Goal: Task Accomplishment & Management: Complete application form

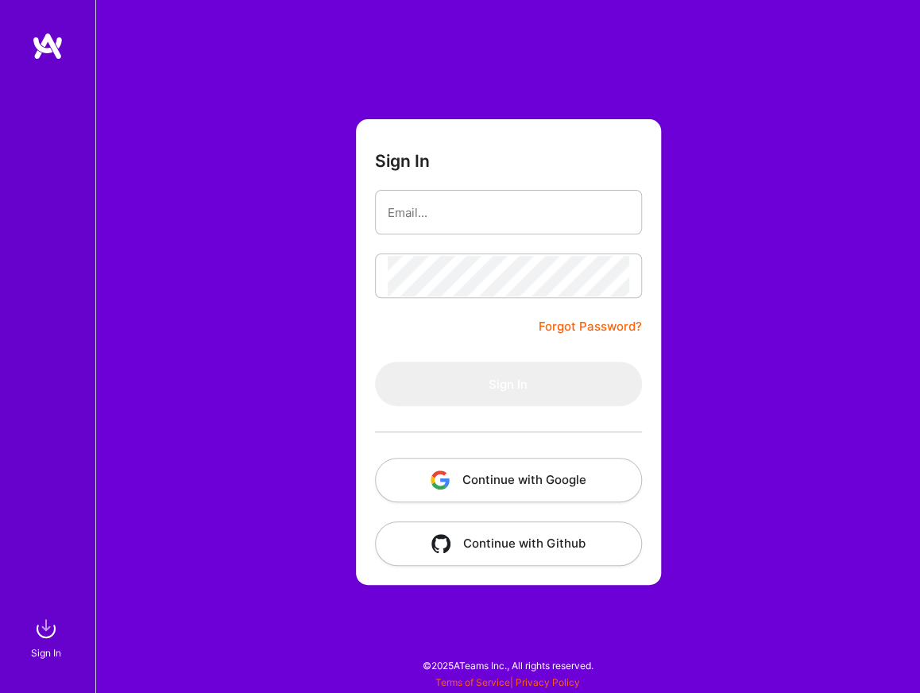
click at [471, 497] on button "Continue with Google" at bounding box center [508, 480] width 267 height 44
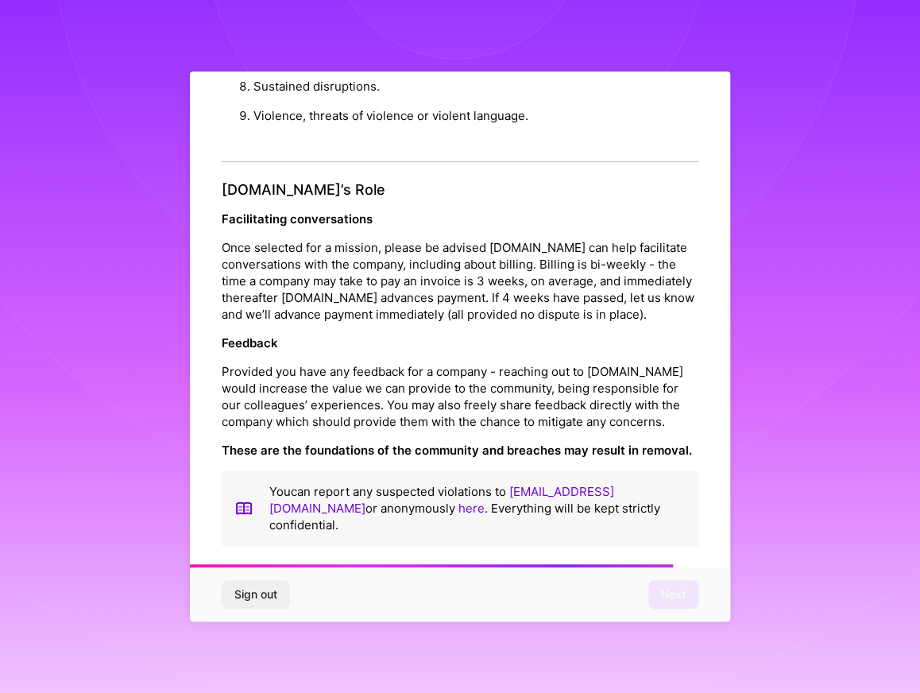
scroll to position [1702, 0]
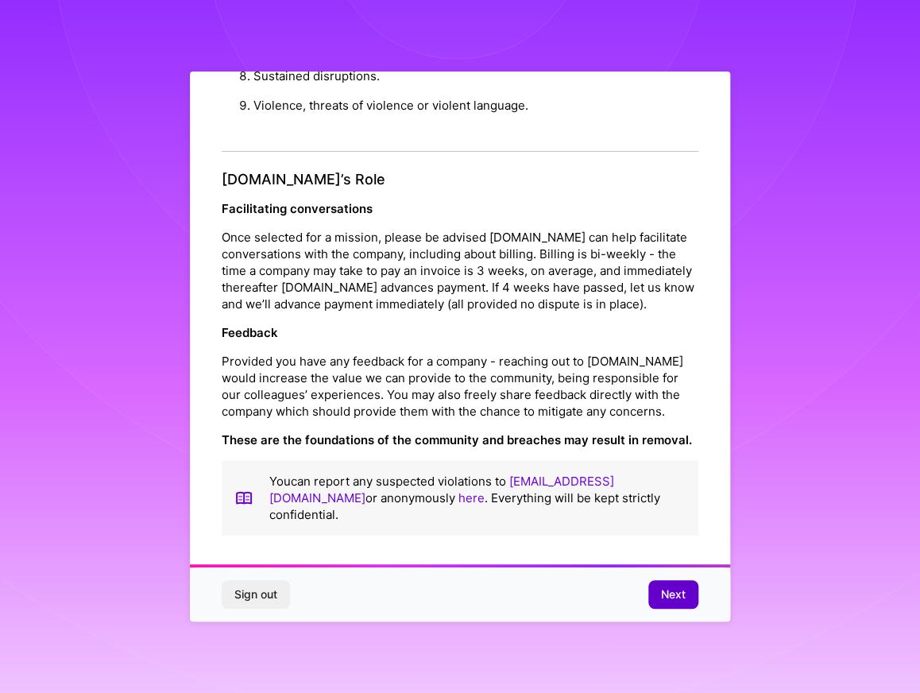
click at [688, 596] on button "Next" at bounding box center [673, 594] width 50 height 29
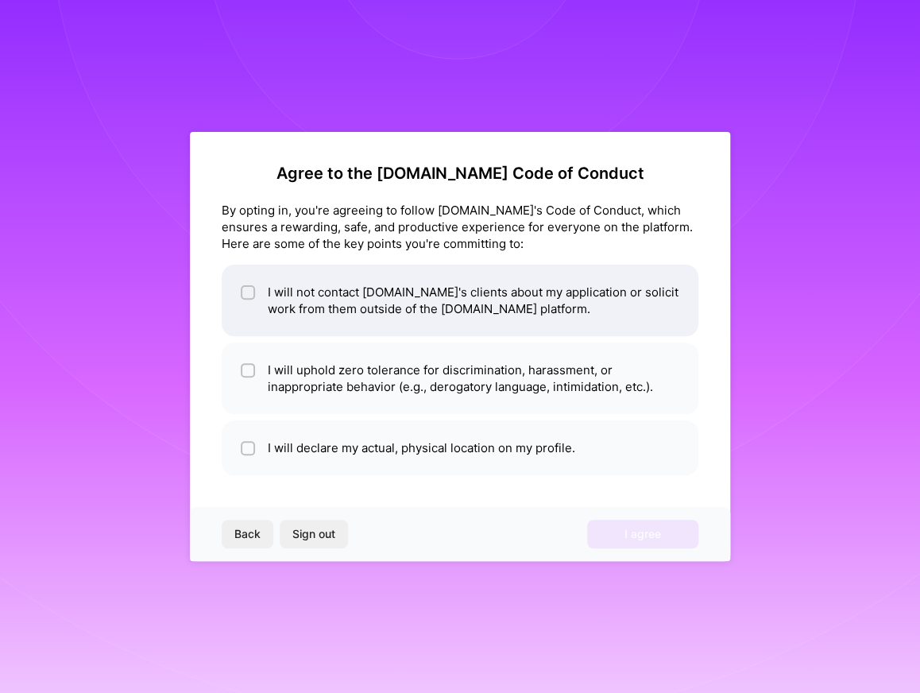
click at [443, 309] on li "I will not contact [DOMAIN_NAME]'s clients about my application or solicit work…" at bounding box center [460, 301] width 477 height 72
checkbox input "true"
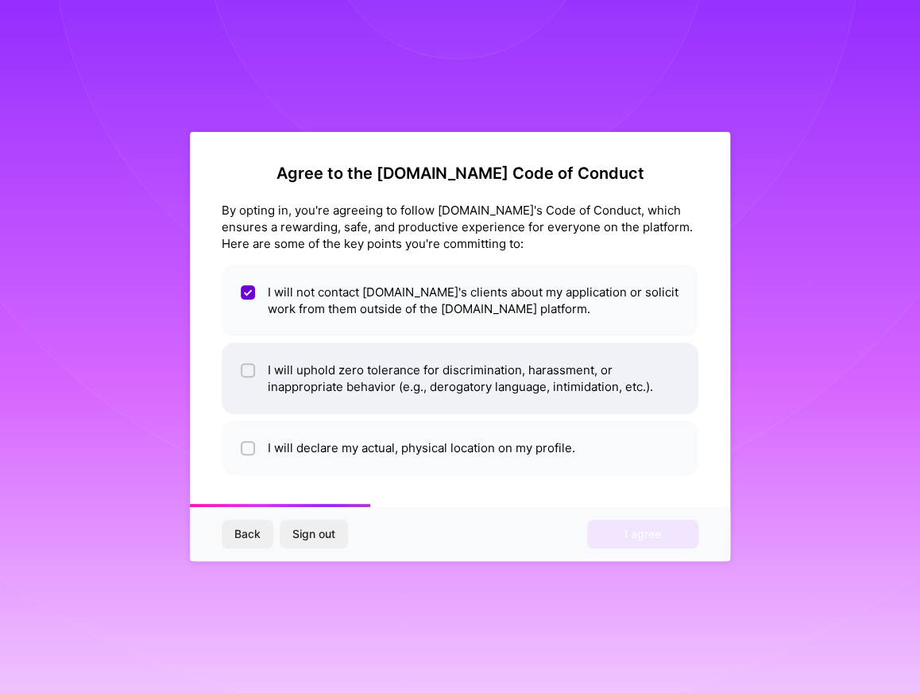
click at [420, 362] on li "I will uphold zero tolerance for discrimination, harassment, or inappropriate b…" at bounding box center [460, 378] width 477 height 72
checkbox input "true"
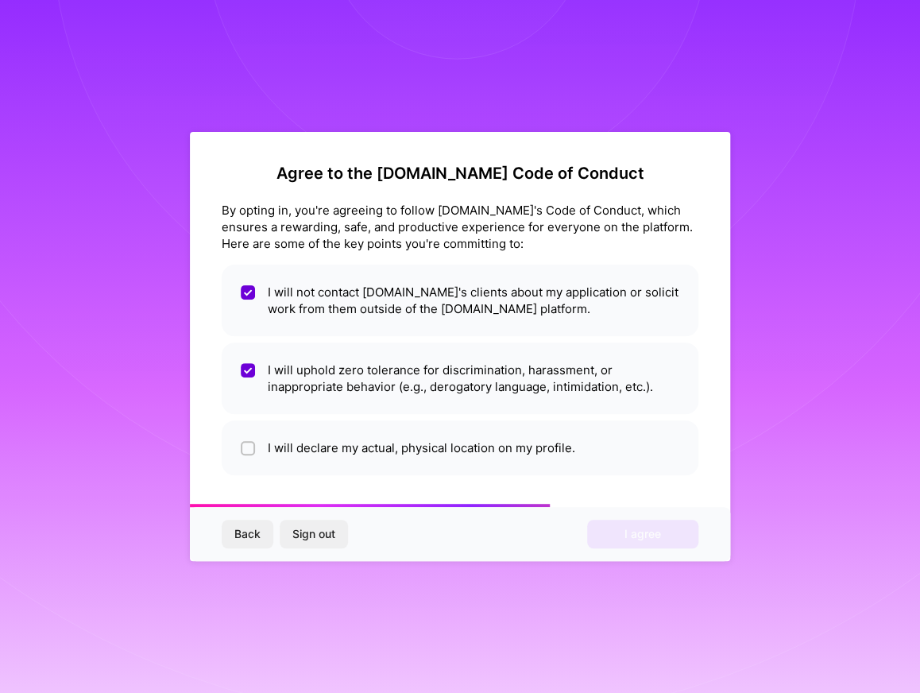
click at [414, 415] on ul "I will not contact [DOMAIN_NAME]'s clients about my application or solicit work…" at bounding box center [460, 370] width 477 height 211
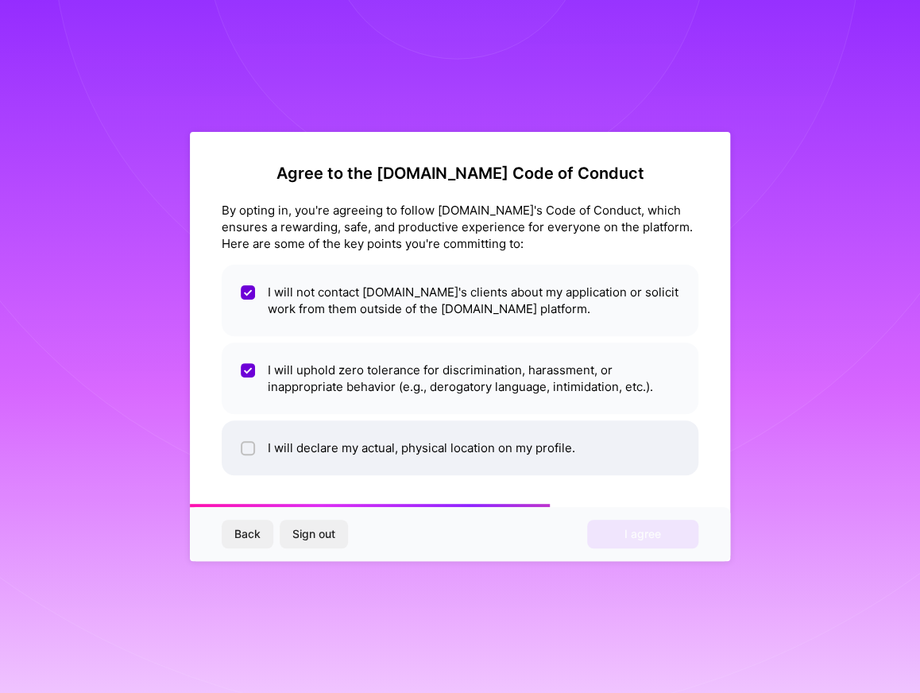
click at [576, 463] on li "I will declare my actual, physical location on my profile." at bounding box center [460, 447] width 477 height 55
checkbox input "true"
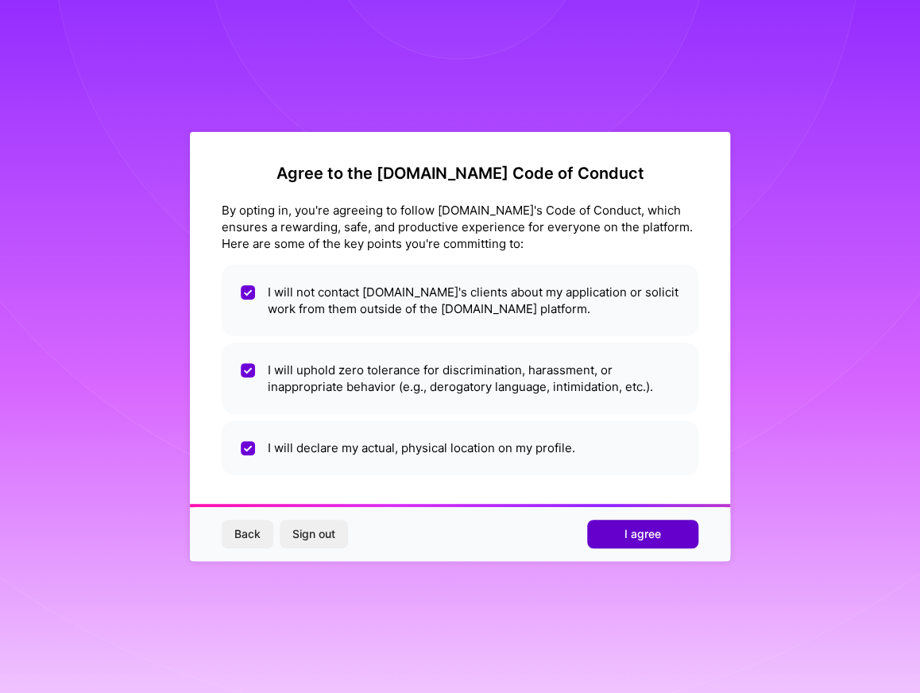
click at [606, 532] on button "I agree" at bounding box center [642, 534] width 111 height 29
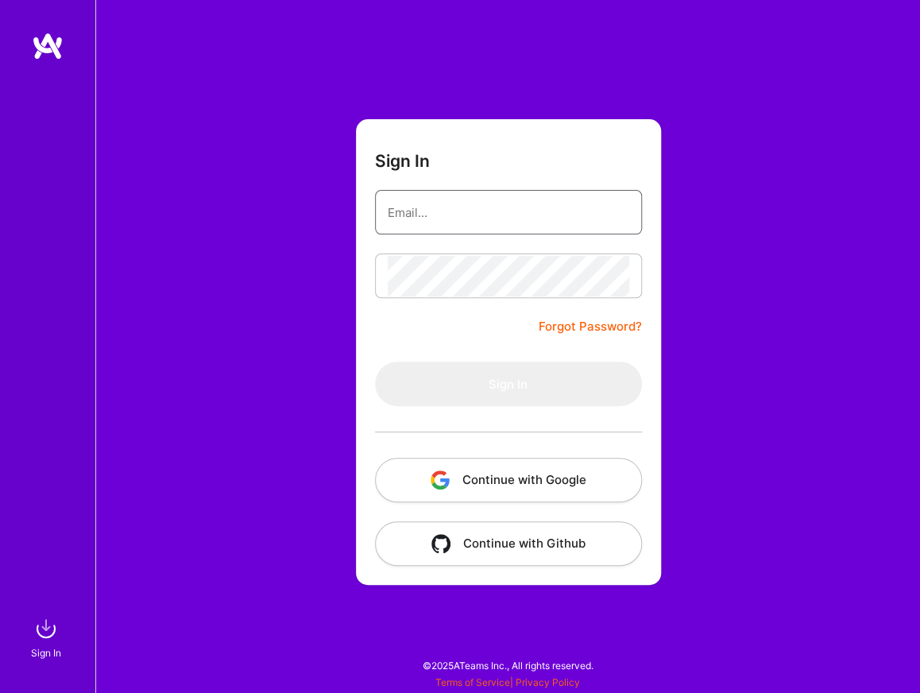
click at [475, 221] on input "email" at bounding box center [509, 212] width 242 height 41
click at [469, 207] on input "email" at bounding box center [509, 212] width 242 height 41
type input "[EMAIL_ADDRESS][DOMAIN_NAME]"
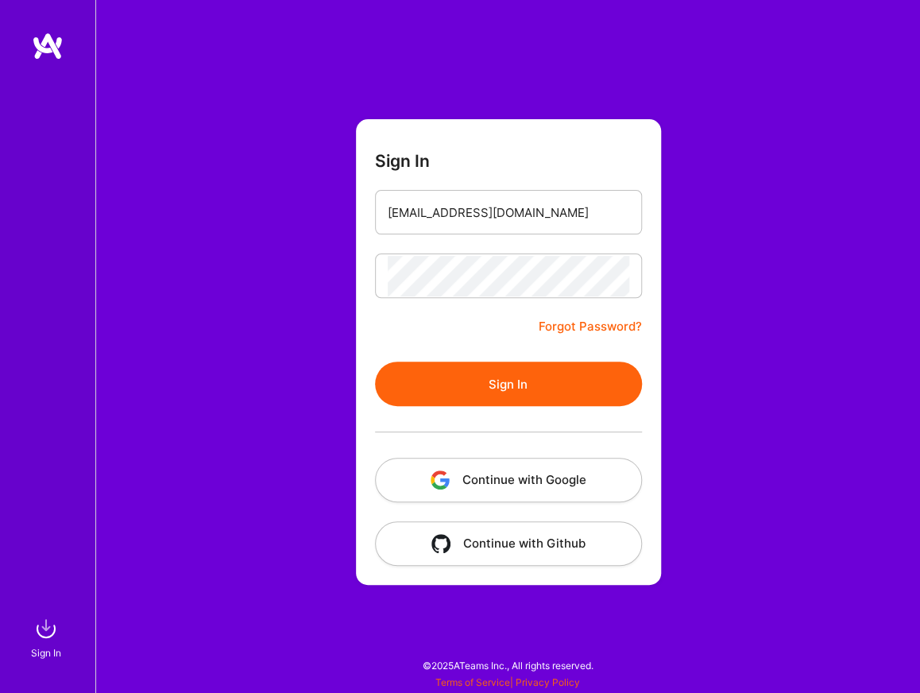
click at [523, 377] on button "Sign In" at bounding box center [508, 384] width 267 height 44
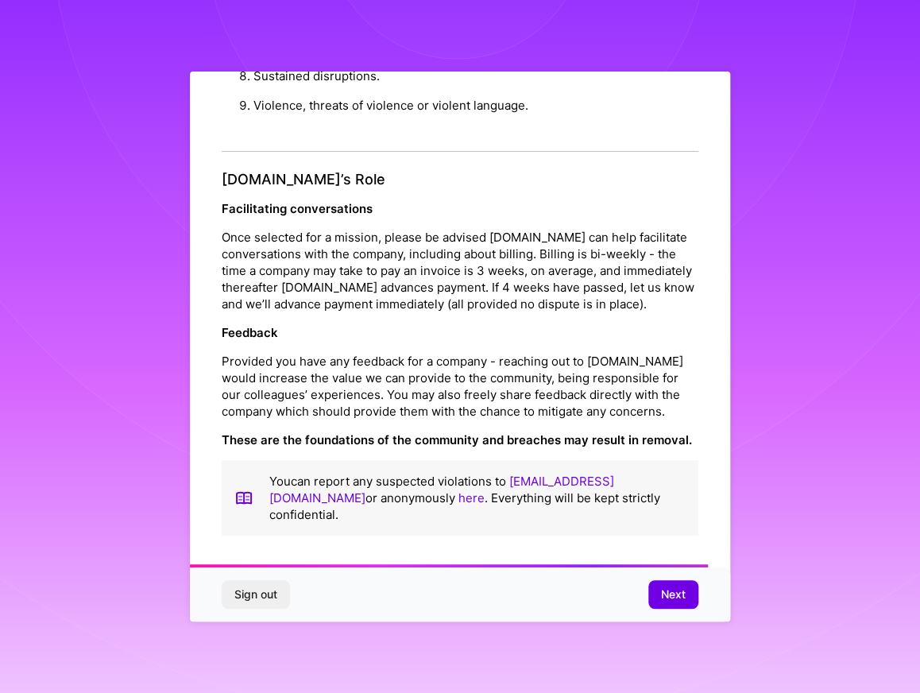
scroll to position [1702, 0]
click at [667, 588] on span "Next" at bounding box center [673, 594] width 25 height 16
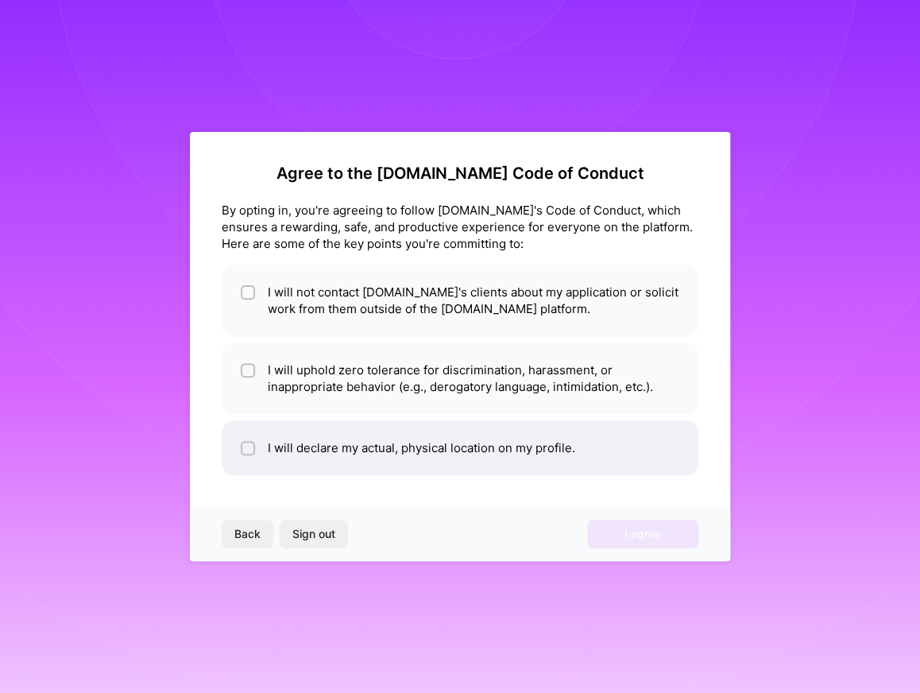
click at [489, 438] on li "I will declare my actual, physical location on my profile." at bounding box center [460, 447] width 477 height 55
checkbox input "true"
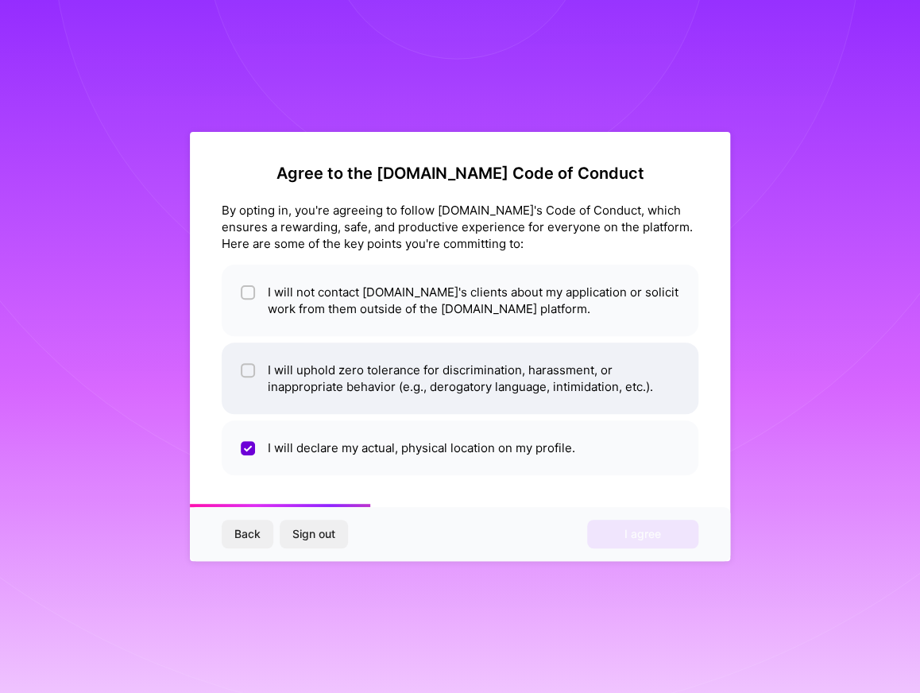
click at [501, 377] on li "I will uphold zero tolerance for discrimination, harassment, or inappropriate b…" at bounding box center [460, 378] width 477 height 72
checkbox input "true"
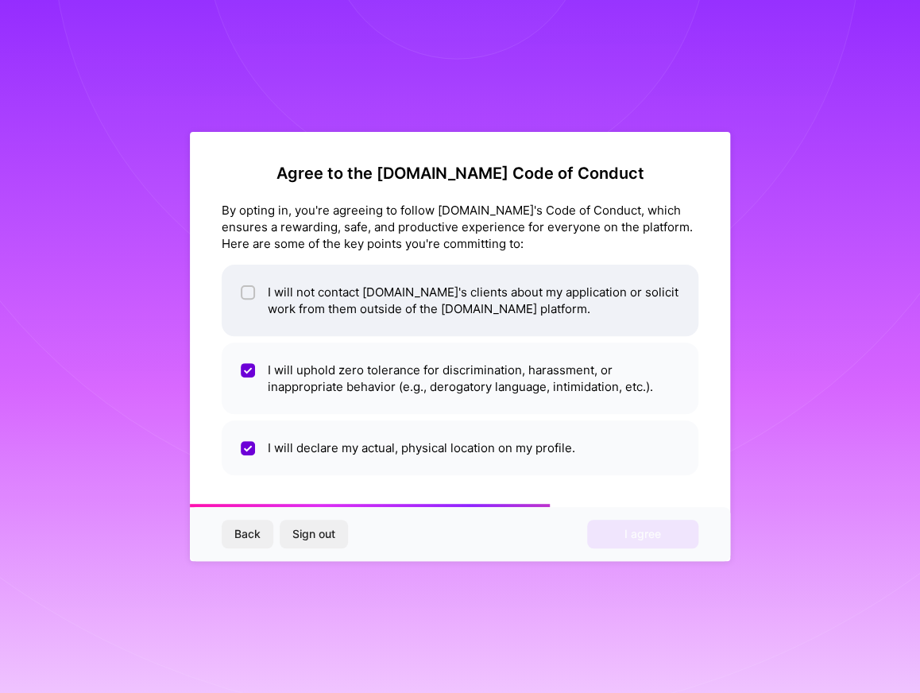
click at [505, 302] on li "I will not contact [DOMAIN_NAME]'s clients about my application or solicit work…" at bounding box center [460, 301] width 477 height 72
checkbox input "true"
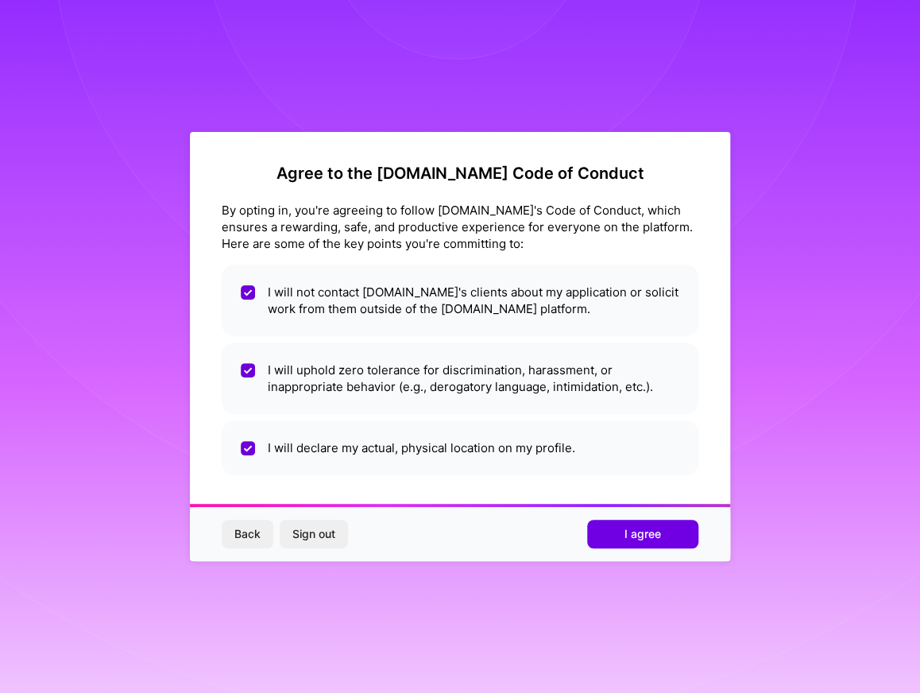
click at [631, 516] on div "Back Sign out I agree" at bounding box center [460, 534] width 540 height 54
click at [636, 526] on span "I agree" at bounding box center [643, 534] width 37 height 16
